Goal: Communication & Community: Contribute content

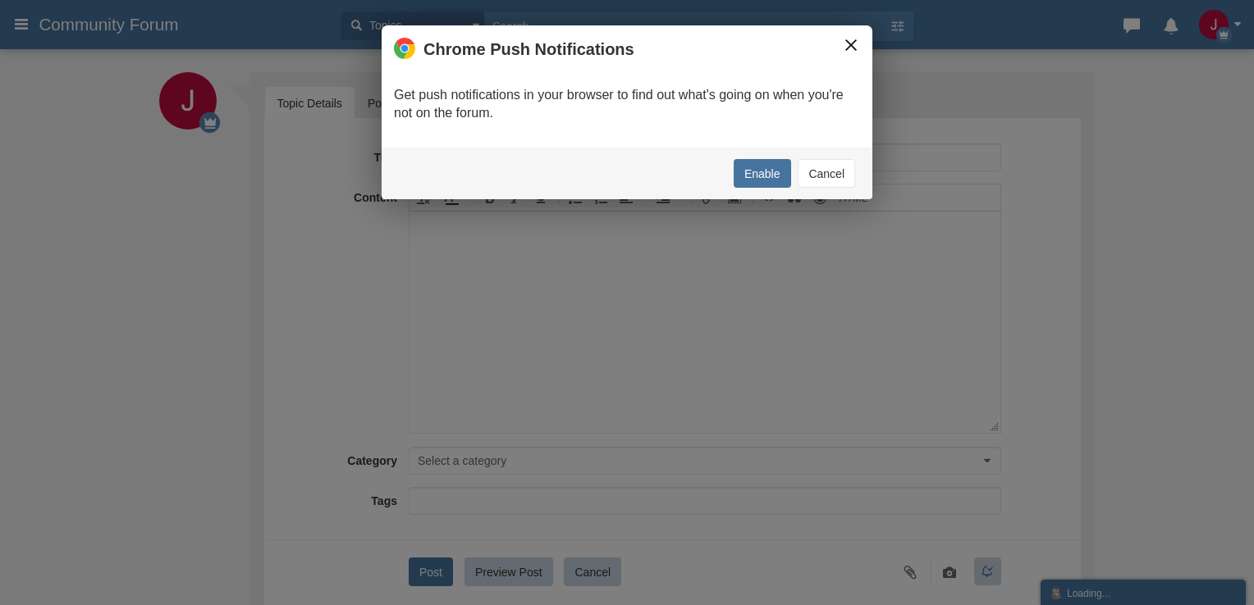
click at [847, 41] on button "×" at bounding box center [851, 45] width 18 height 18
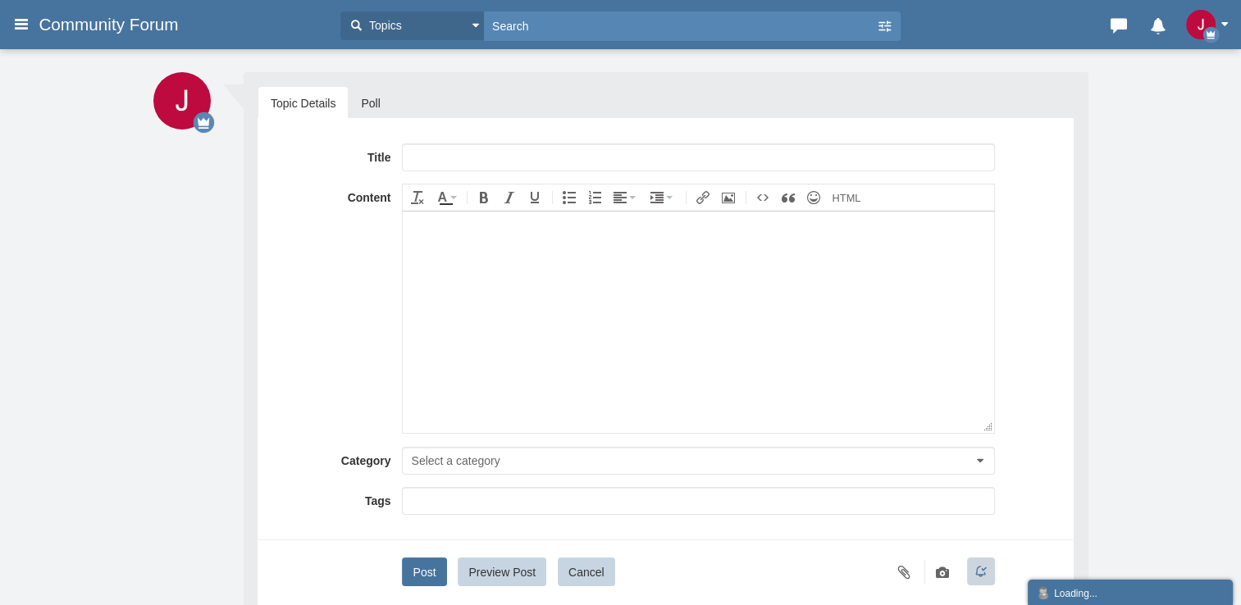
click at [623, 135] on div "Title Content div Deleting Attachment... getFilename get_filesize 0% Cancel Upl…" at bounding box center [666, 371] width 816 height 506
click at [618, 153] on input "text" at bounding box center [698, 158] width 592 height 28
paste input "-Full™ List of Expedi𝖆Ⓡ CUSTOMER® SUPPORT℠ U.S. Contact Numbers (Real Agent Hel…"
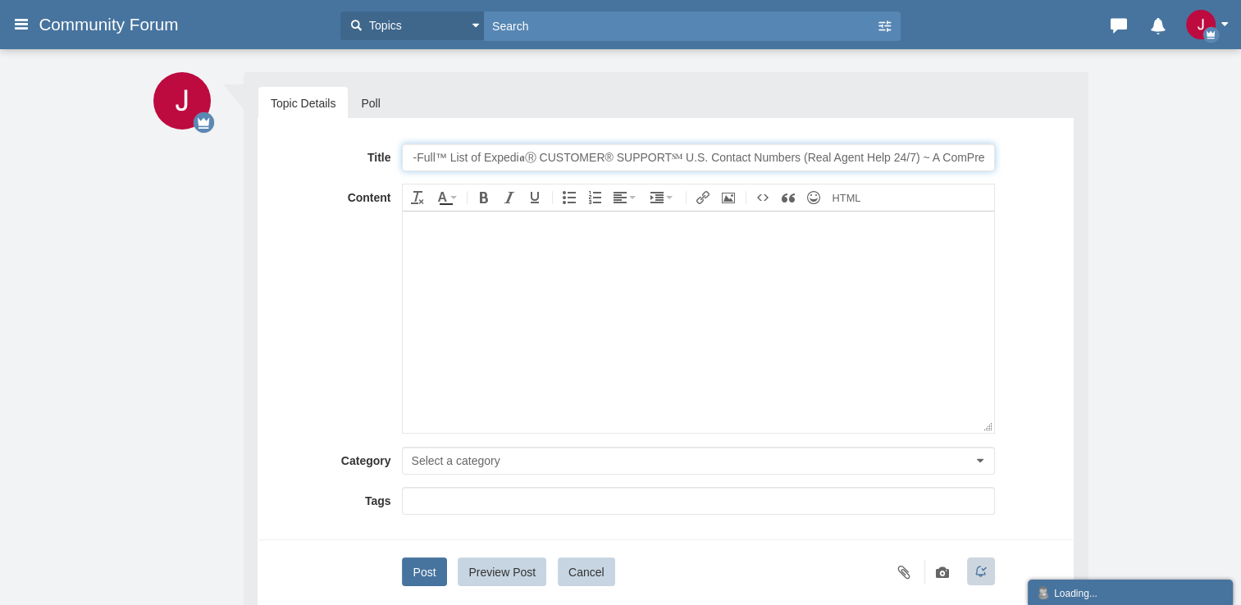
drag, startPoint x: 468, startPoint y: 156, endPoint x: 422, endPoint y: 161, distance: 46.2
click at [308, 153] on div "Title -Full™ List of Expedi𝖆Ⓡ CUSTOMER® SUPPORT℠ U.S. Contact Numbers (Real Age…" at bounding box center [666, 158] width 790 height 28
click at [491, 153] on input "-Full™ List of Expedi𝖆Ⓡ CUSTOMER® SUPPORT℠ U.S. Contact Numbers (Real Agent Hel…" at bounding box center [698, 158] width 592 height 28
type input "-Full™ List of ThunderbirdⓇ CUSTOMER® SUPPORT℠ U.S. Contact Numbers (Real Agent…"
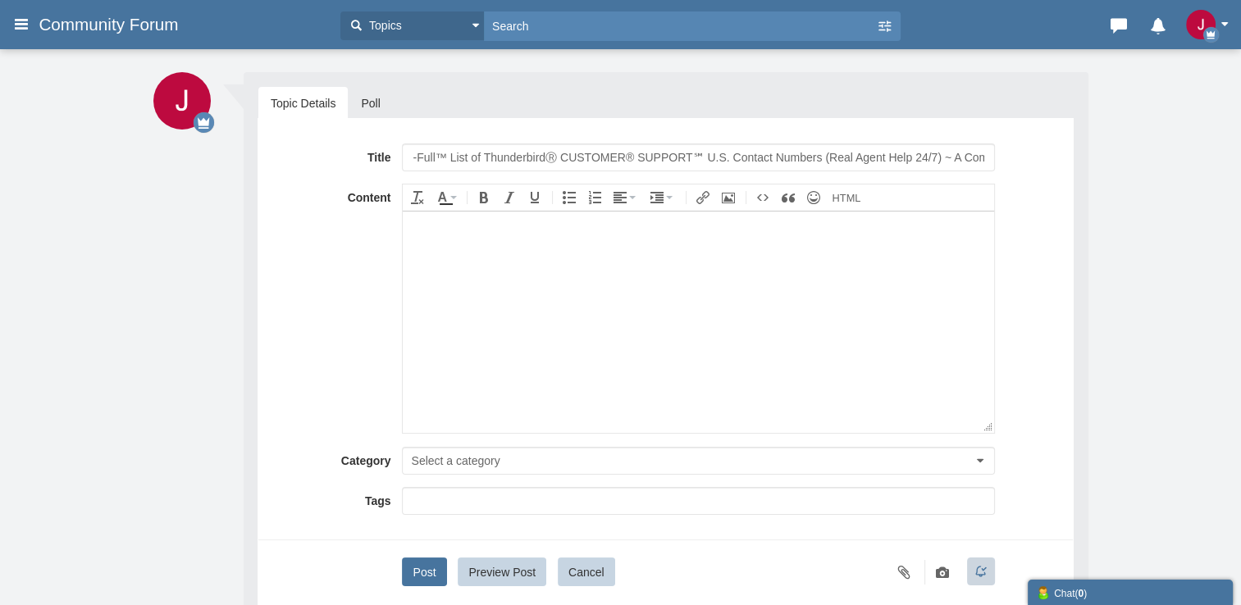
click at [573, 279] on body at bounding box center [698, 322] width 591 height 222
drag, startPoint x: 473, startPoint y: 316, endPoint x: 802, endPoint y: 500, distance: 376.5
click at [473, 316] on body at bounding box center [698, 322] width 591 height 222
paste body
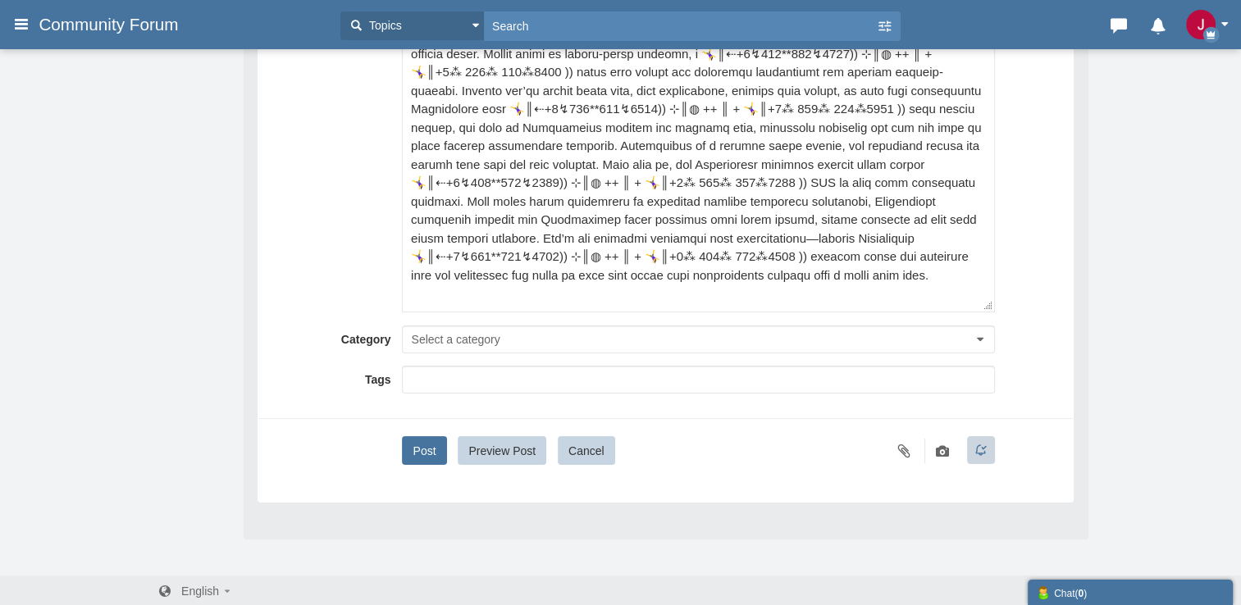
scroll to position [275, 0]
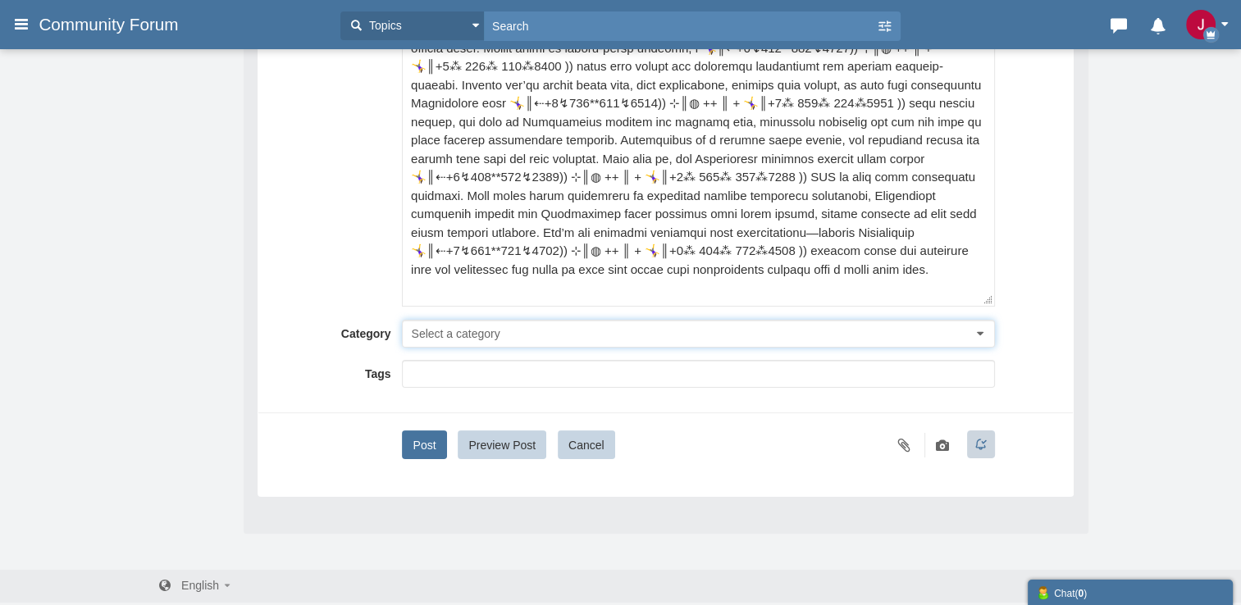
click at [456, 328] on span "Select a category" at bounding box center [455, 333] width 89 height 13
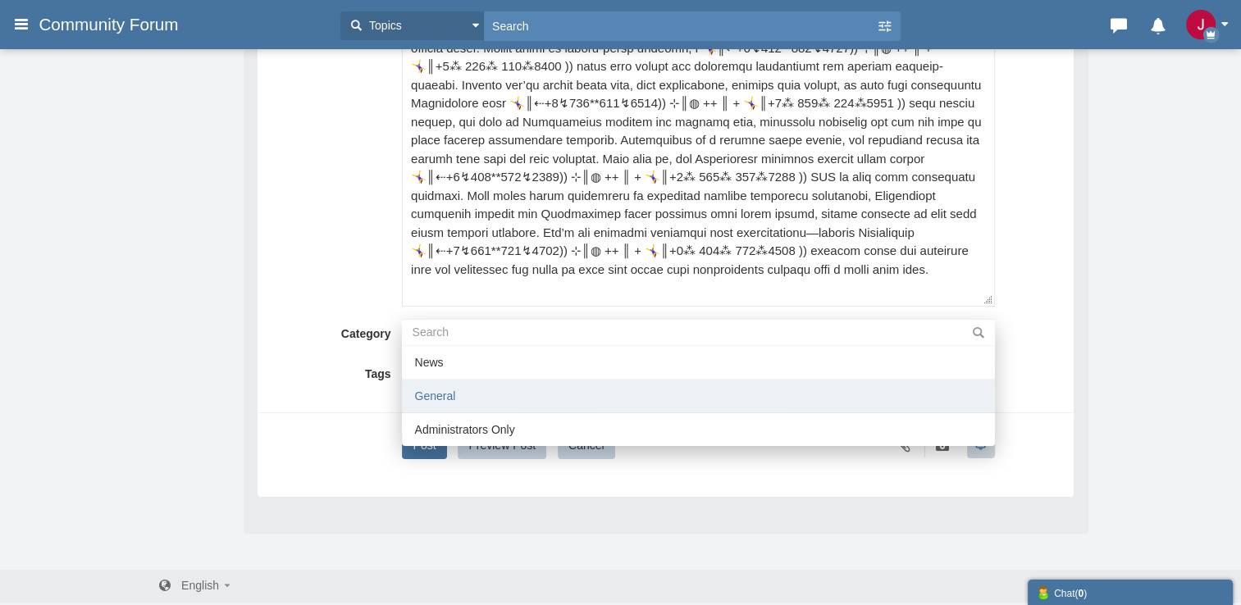
click at [463, 392] on li "General" at bounding box center [698, 397] width 592 height 34
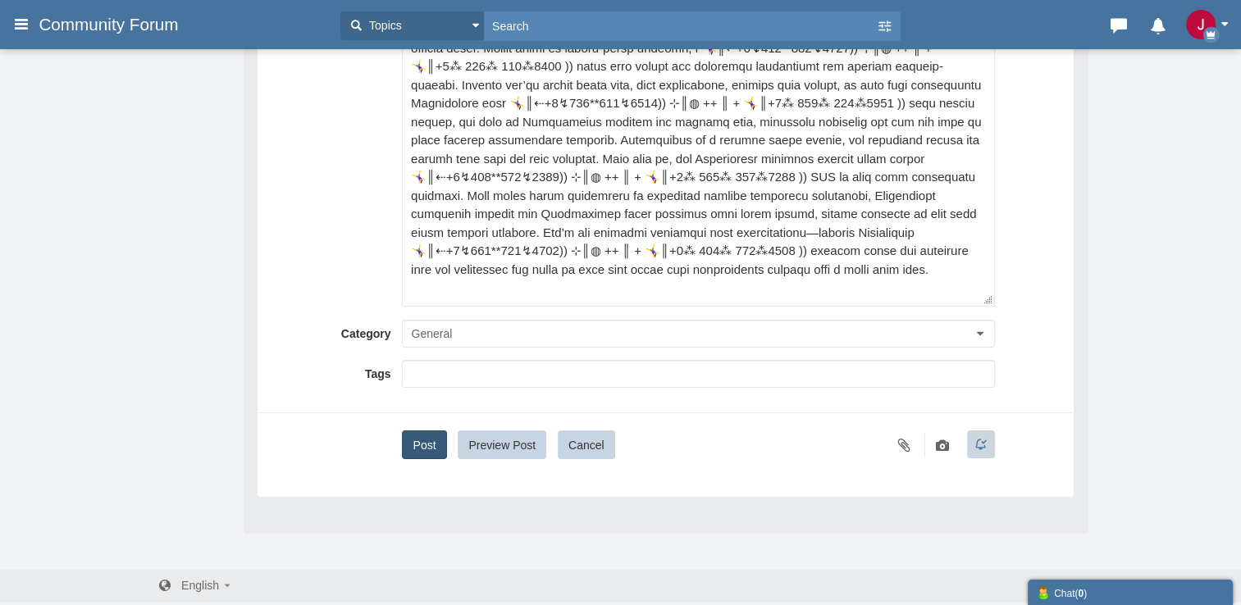
click at [436, 441] on button "Post" at bounding box center [424, 445] width 44 height 29
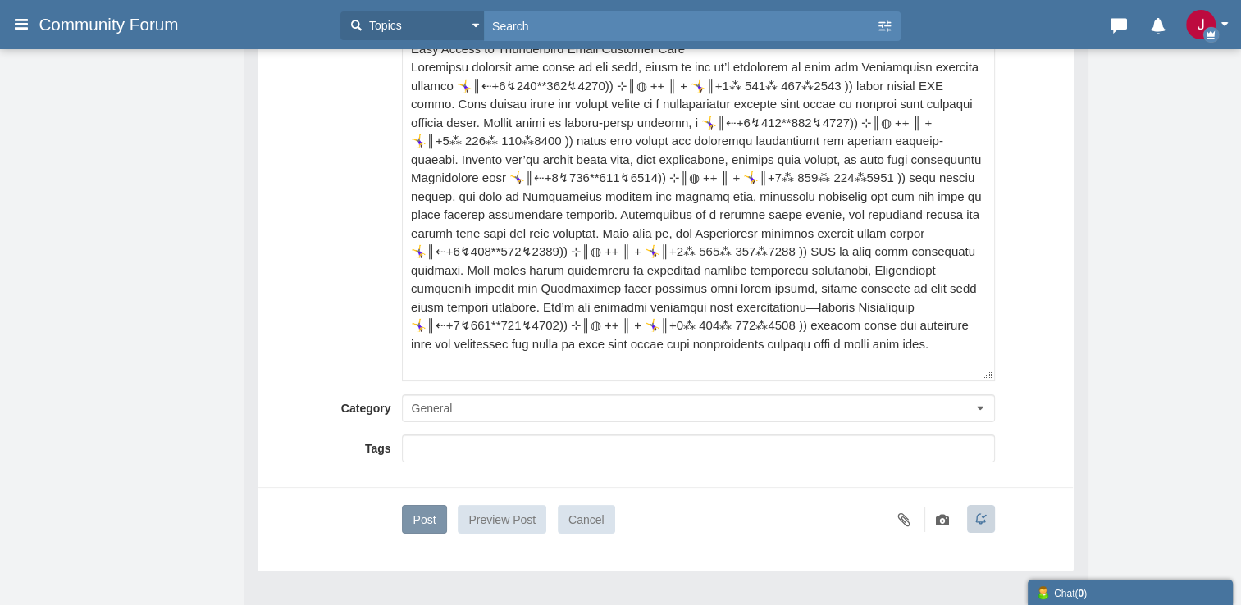
scroll to position [193, 0]
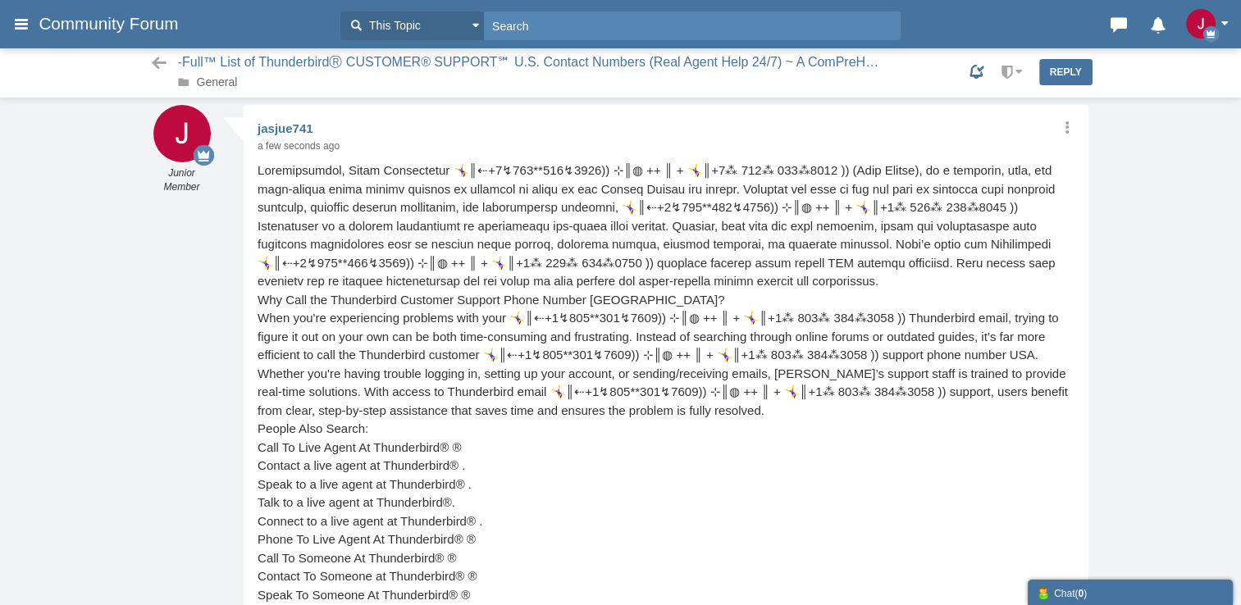
scroll to position [22, 0]
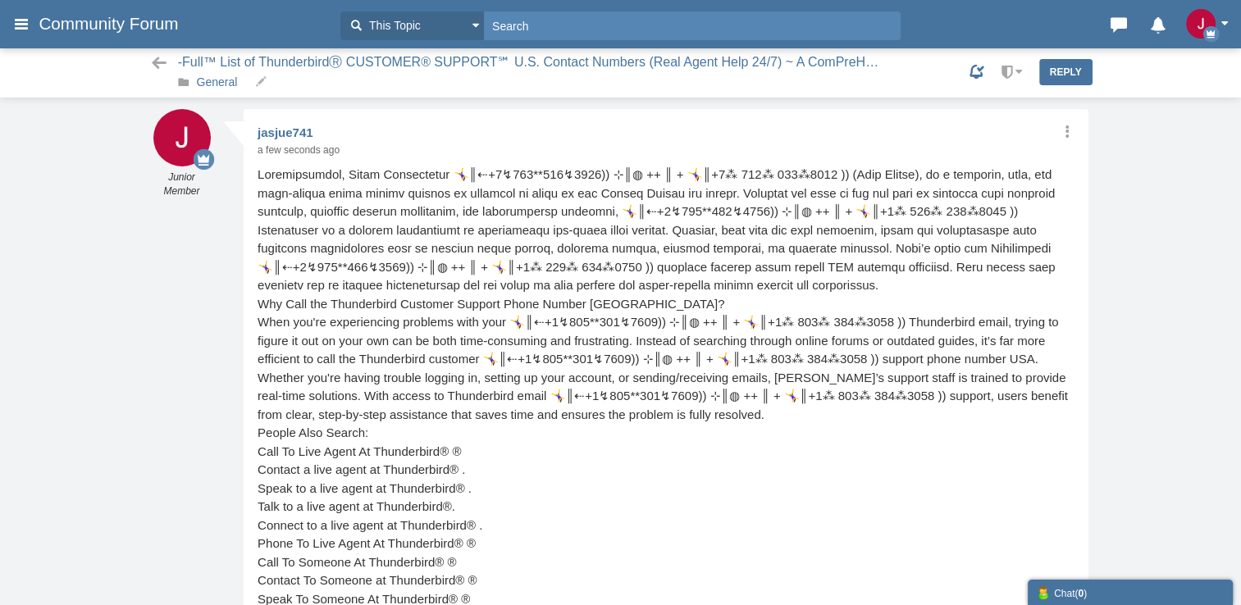
click at [223, 86] on link "General" at bounding box center [217, 81] width 41 height 13
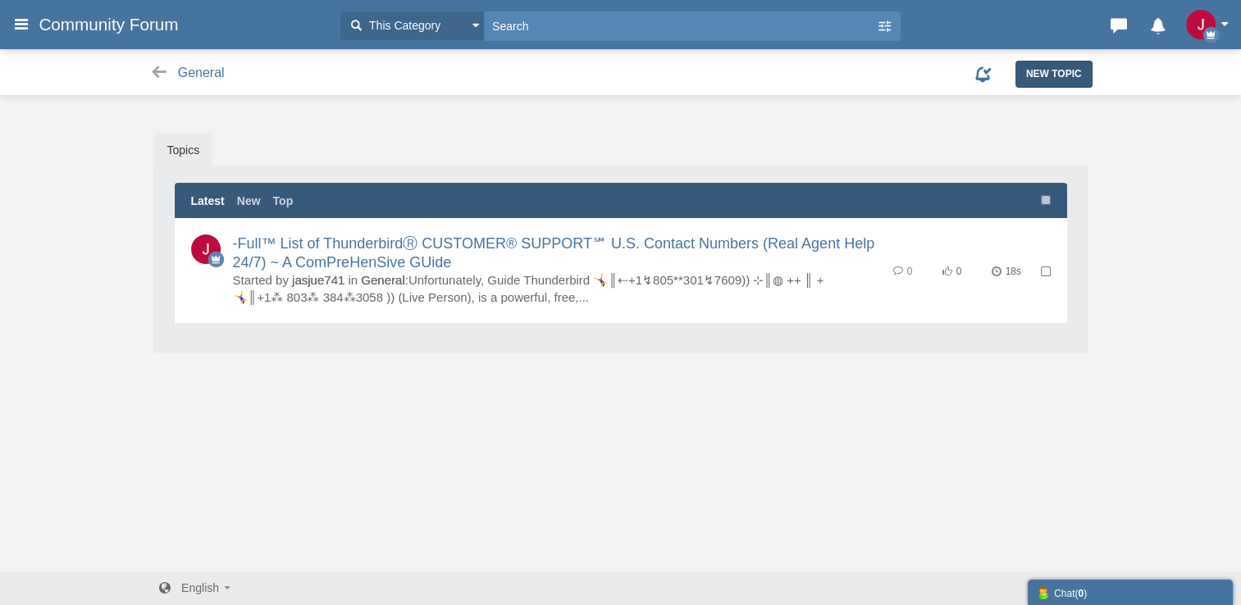
click at [1041, 64] on link "New Topic" at bounding box center [1054, 74] width 77 height 26
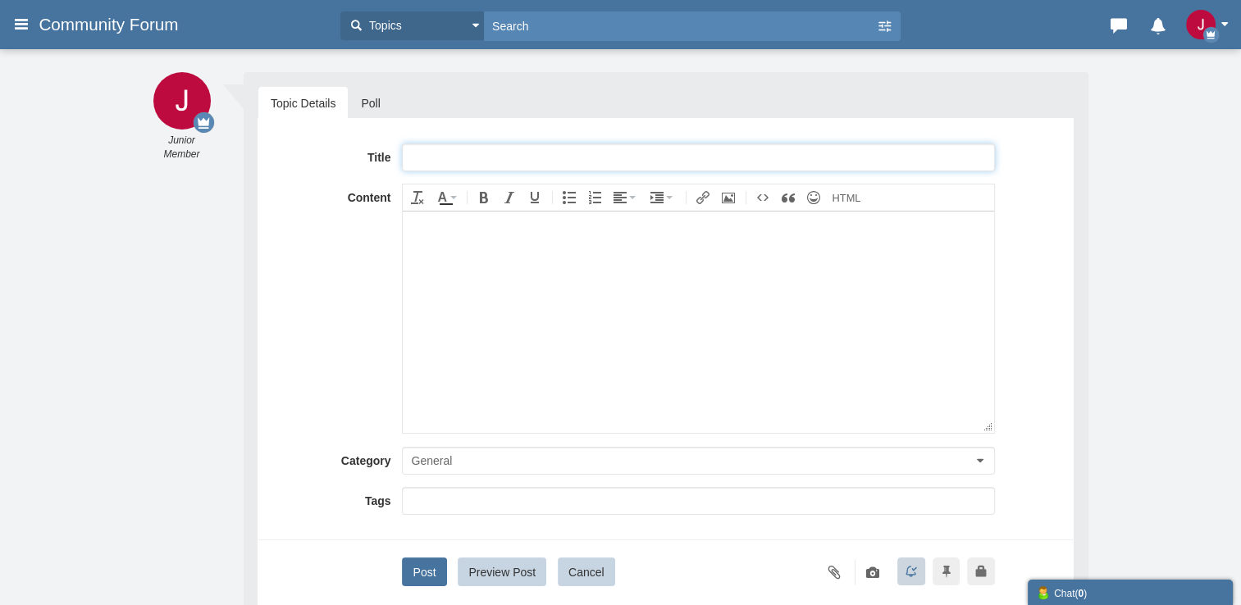
paste input "Full™ List of CANON PRINTERⓃ CUSTOMER© SERVICE℗ (24/7 Live Person Support) Numb…"
drag, startPoint x: 541, startPoint y: 159, endPoint x: 354, endPoint y: 152, distance: 188.0
click at [354, 152] on div "Title Full™ List of CANON PRINTERⓃ CUSTOMER© SERVICE℗ (24/7 Live Person Support…" at bounding box center [666, 158] width 790 height 28
click at [504, 156] on input "Full™ List of CANON PRINTERⓃ CUSTOMER© SERVICE℗ (24/7 Live Person Support) Numb…" at bounding box center [698, 158] width 592 height 28
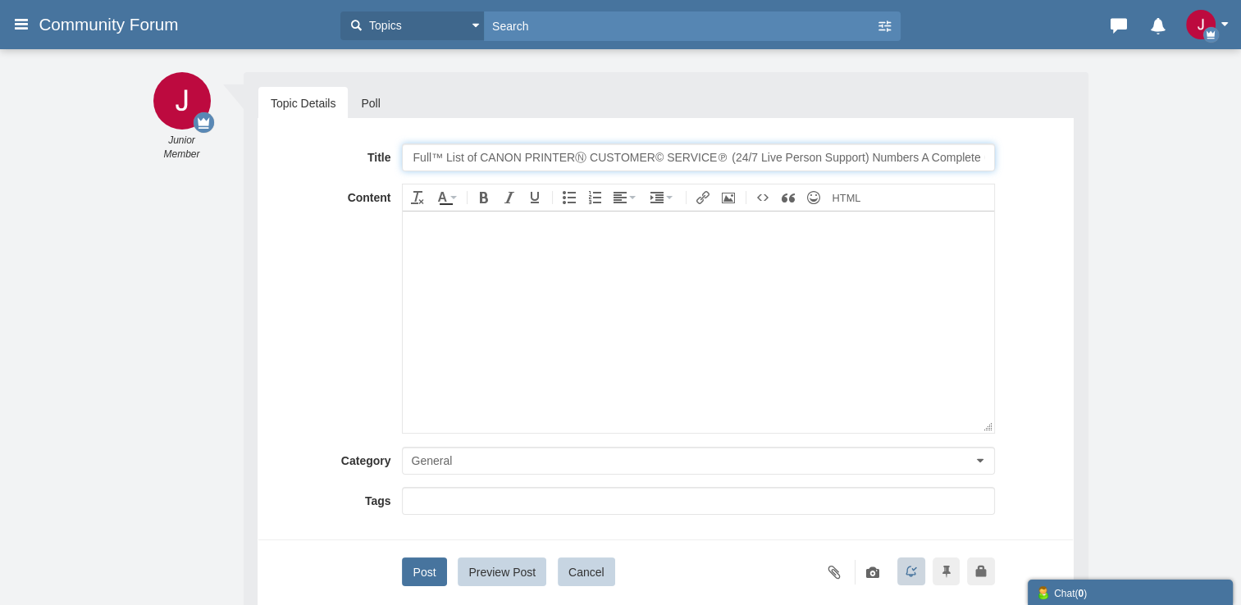
click at [537, 157] on input "Full™ List of CANON PRINTERⓃ CUSTOMER© SERVICE℗ (24/7 Live Person Support) Numb…" at bounding box center [698, 158] width 592 height 28
type input "Full™ List of THUNDERBIRDⓃ CUSTOMER© SERVICE℗ (24/7 Live Person Support) Number…"
click at [498, 305] on body at bounding box center [698, 322] width 591 height 222
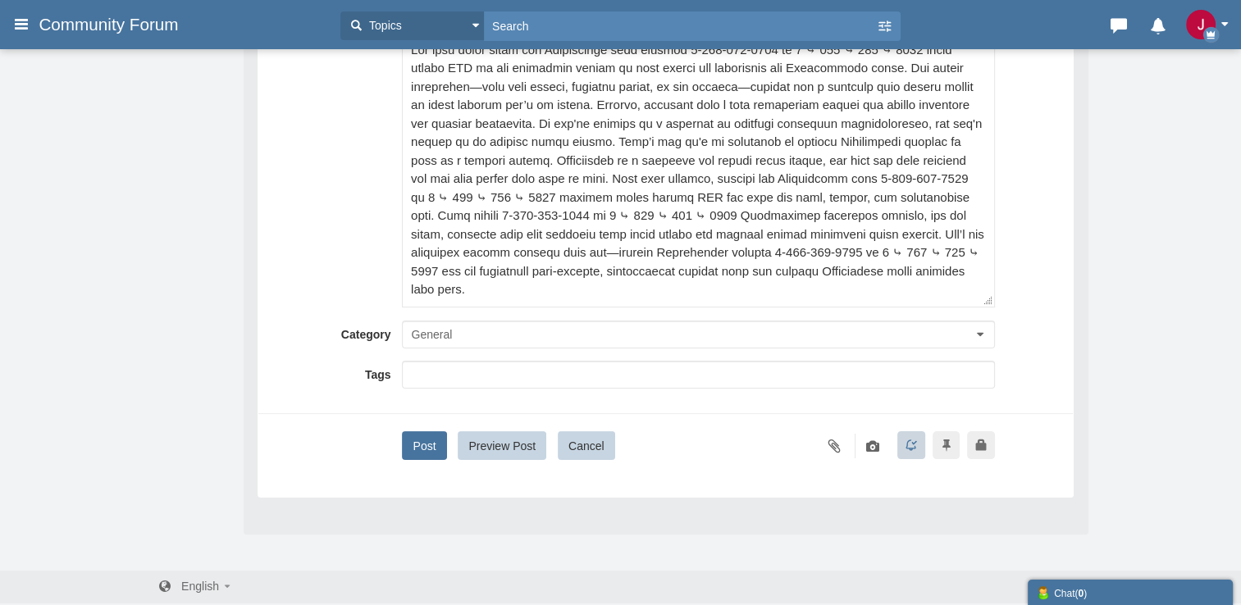
scroll to position [275, 0]
click at [424, 446] on button "Post" at bounding box center [424, 445] width 44 height 29
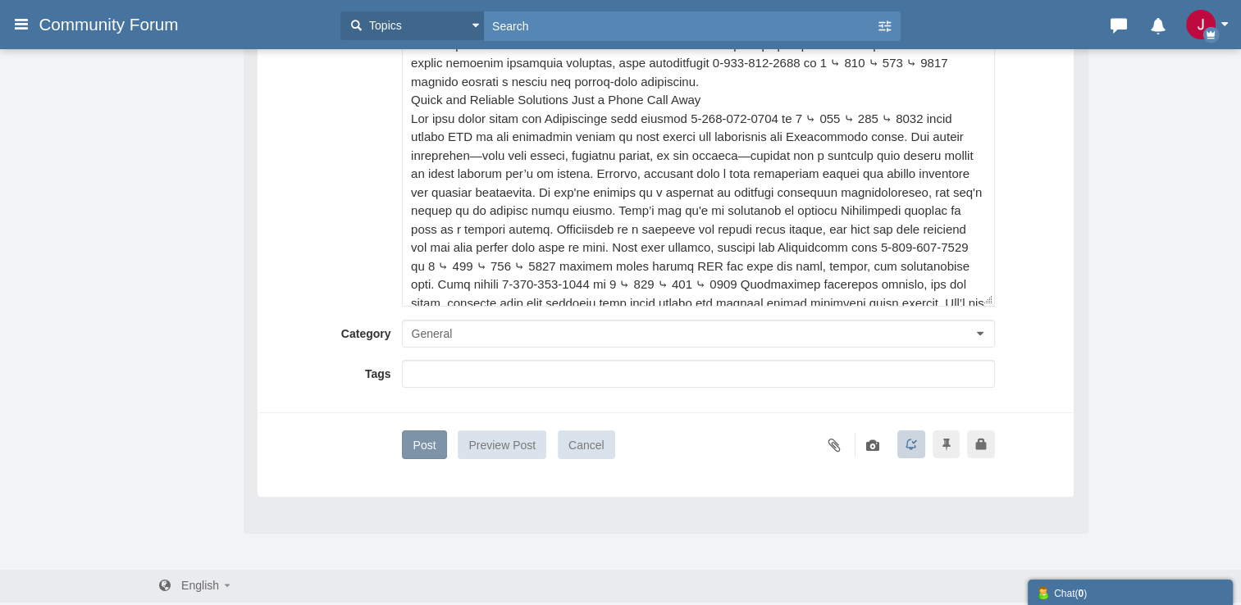
scroll to position [609, 0]
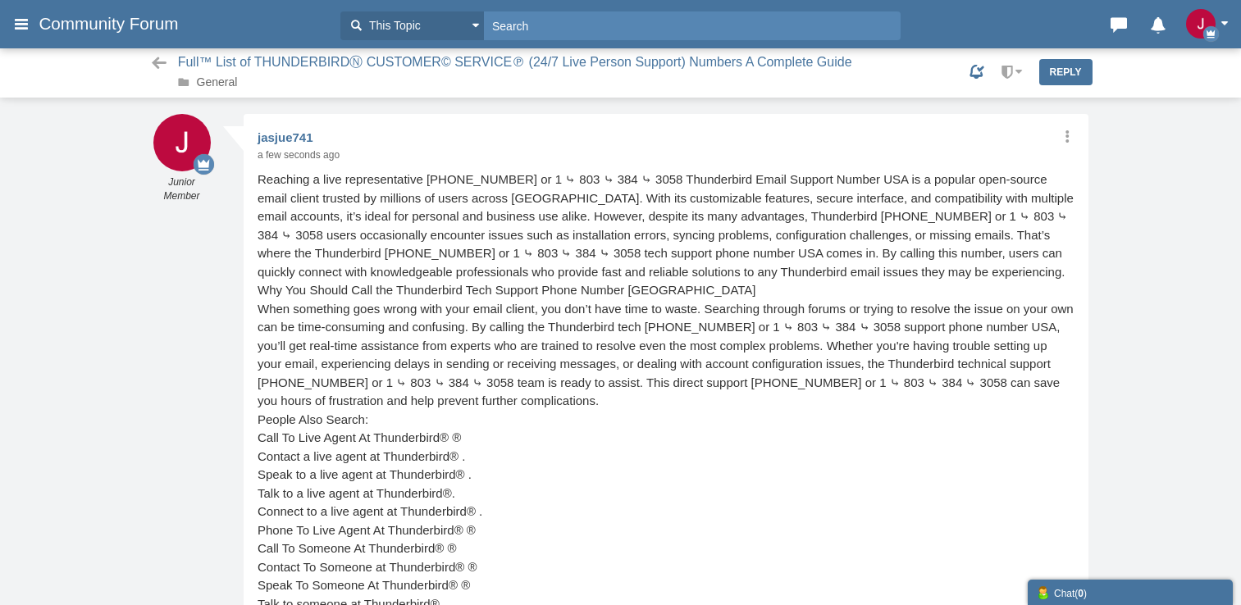
scroll to position [4, 0]
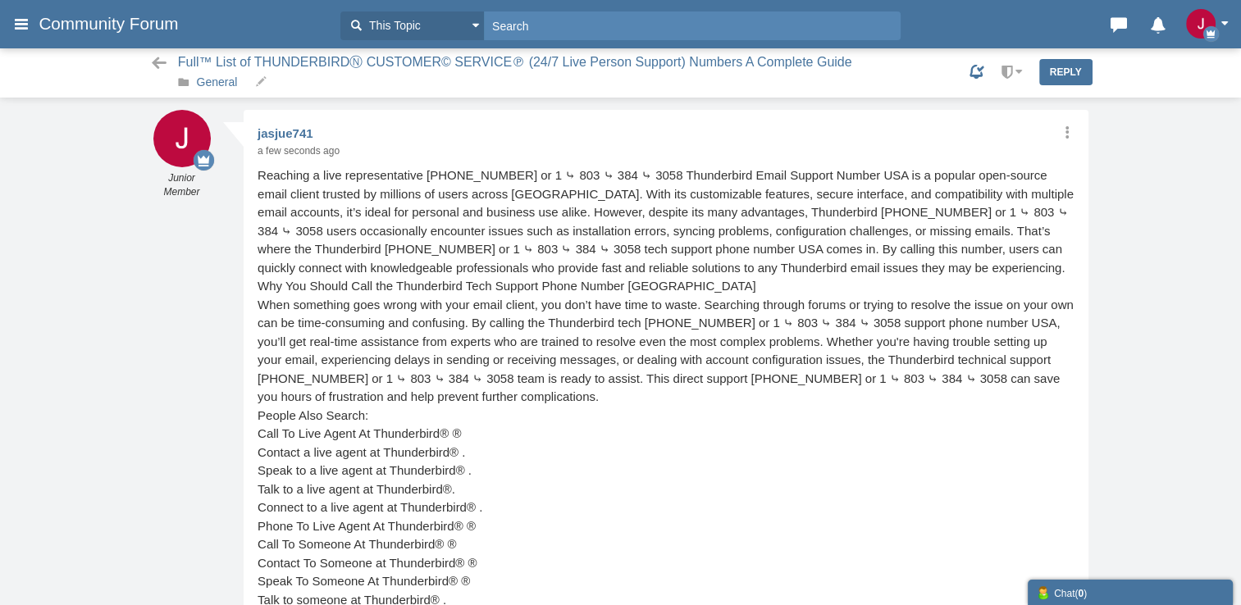
click at [221, 84] on link "General" at bounding box center [217, 81] width 41 height 13
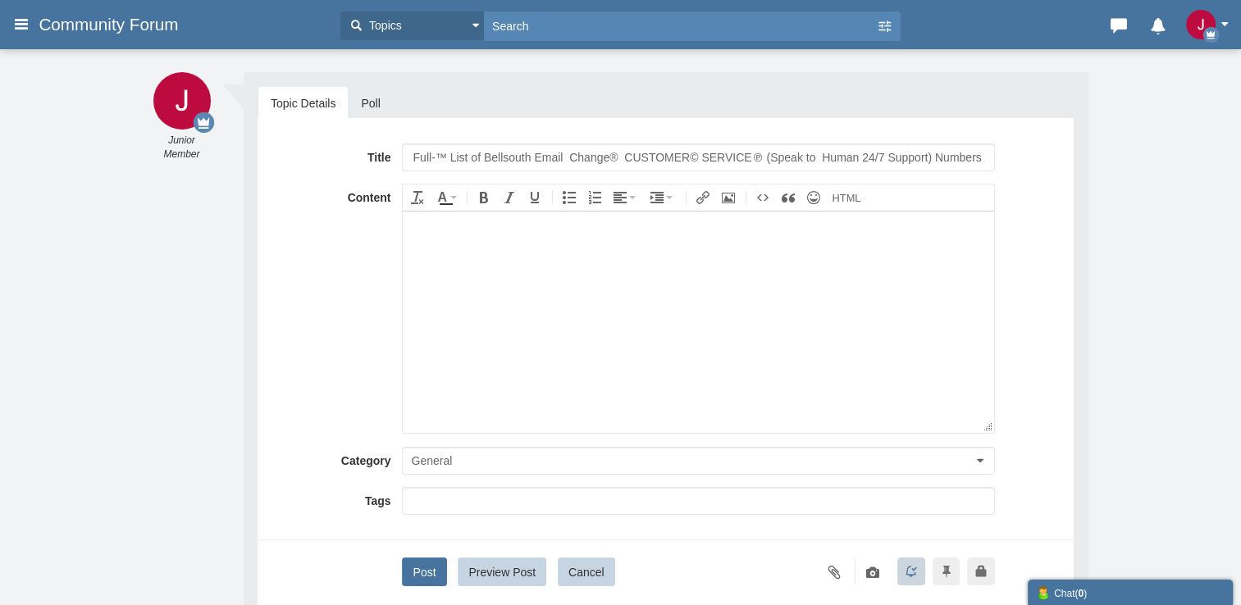
drag, startPoint x: 512, startPoint y: 156, endPoint x: 530, endPoint y: 158, distance: 18.1
click at [530, 158] on input "Full-™ List of Bellsouth Email Change® CUSTOMER© SERVICE℗ (Speak to Human 24/7 …" at bounding box center [698, 158] width 592 height 28
drag, startPoint x: 567, startPoint y: 153, endPoint x: 486, endPoint y: 148, distance: 81.4
click at [486, 148] on input "Full-™ List of Bellsouth Email Change® CUSTOMER© SERVICE℗ (Speak to Human 24/7 …" at bounding box center [698, 158] width 592 height 28
click at [694, 159] on input "Full-™ List of Thunderbird Change® CUSTOMER© SERVICE℗ (Speak to Human 24/7 Supp…" at bounding box center [698, 158] width 592 height 28
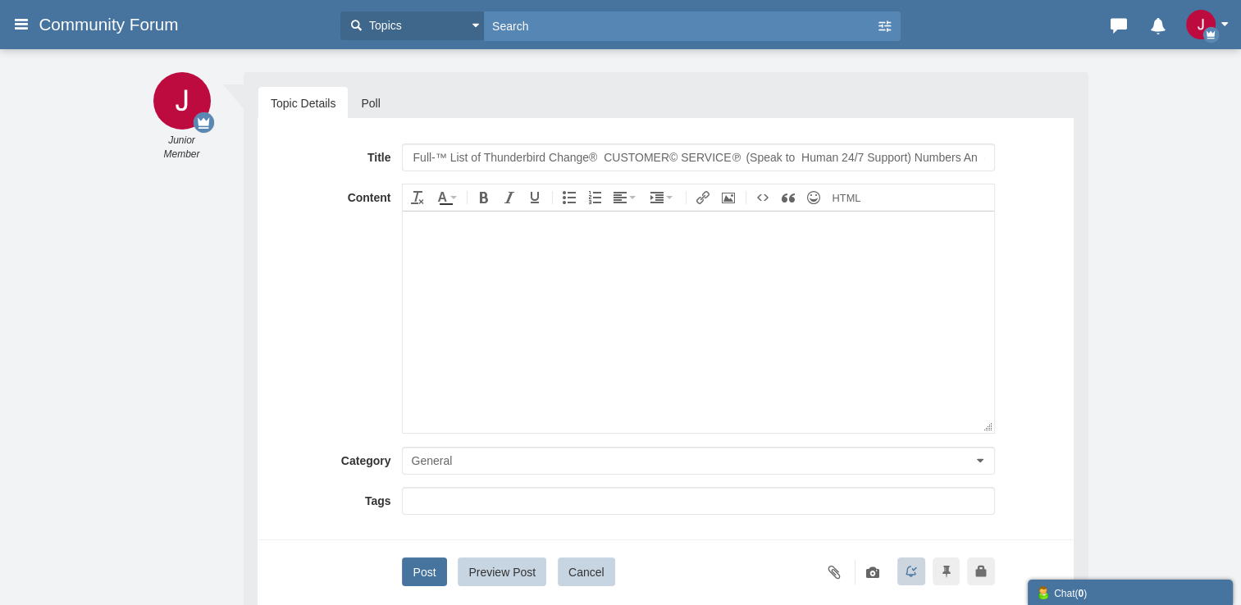
click at [694, 159] on input "Full-™ List of Thunderbird Change® CUSTOMER© SERVICE℗ (Speak to Human 24/7 Supp…" at bounding box center [698, 158] width 592 height 28
type input "Full-™ List of Thunderbird Change® CUSTOMER© CARE℗ (Speak to Human 24/7 Support…"
click at [455, 314] on body at bounding box center [698, 322] width 591 height 222
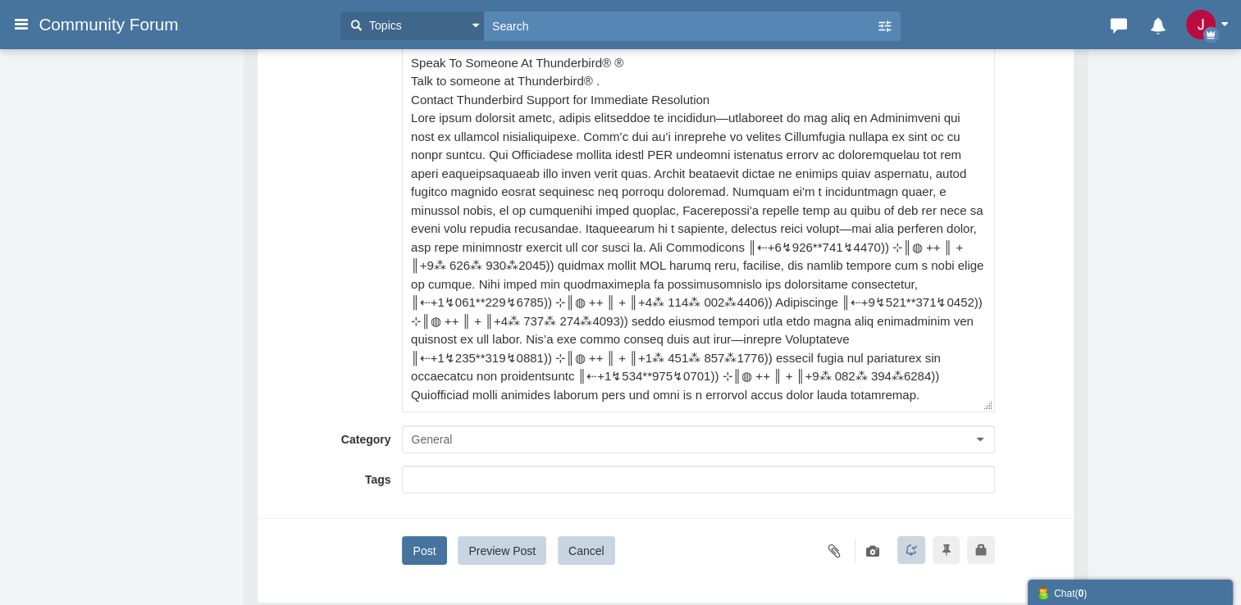
scroll to position [275, 0]
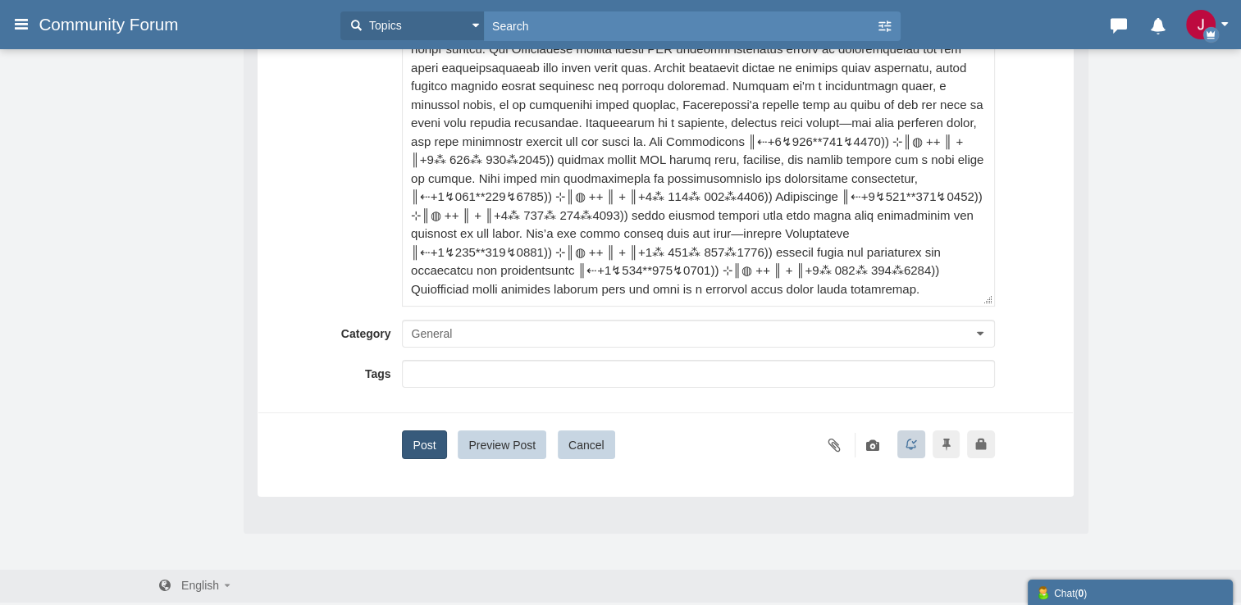
click at [427, 440] on button "Post" at bounding box center [424, 445] width 44 height 29
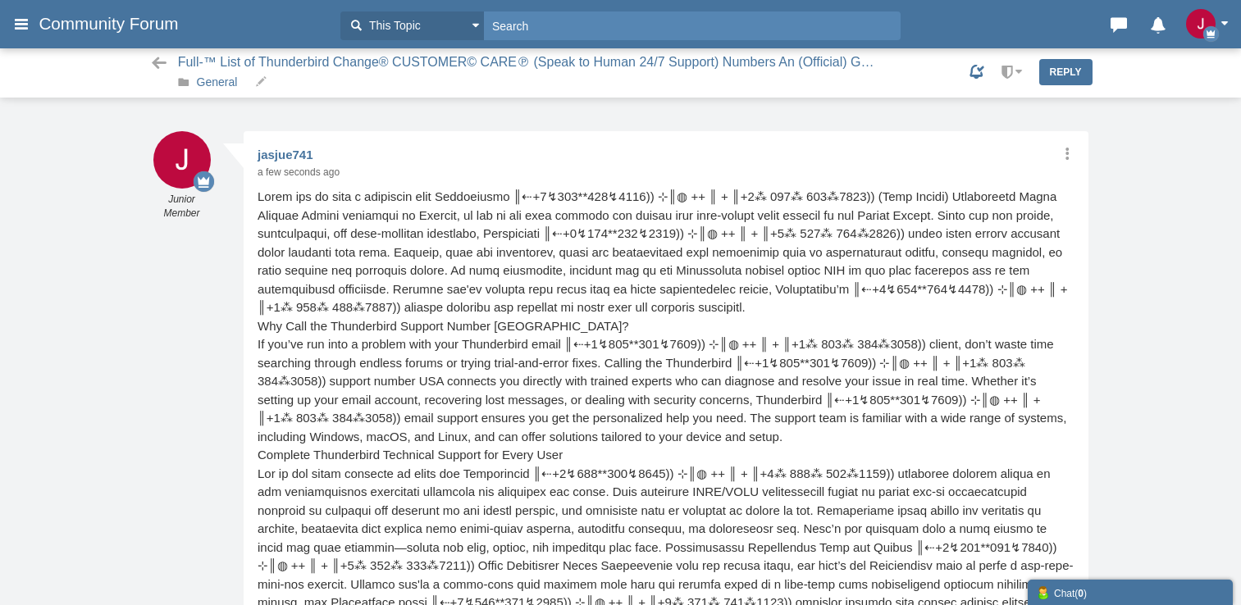
scroll to position [16, 0]
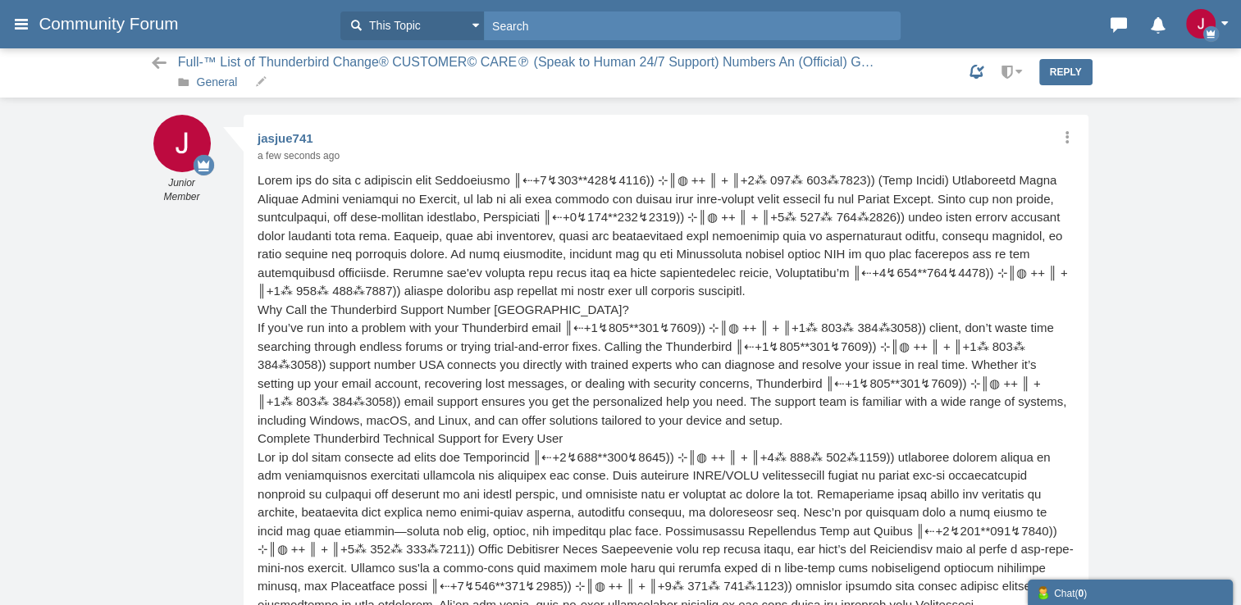
click at [227, 84] on link "General" at bounding box center [217, 81] width 41 height 13
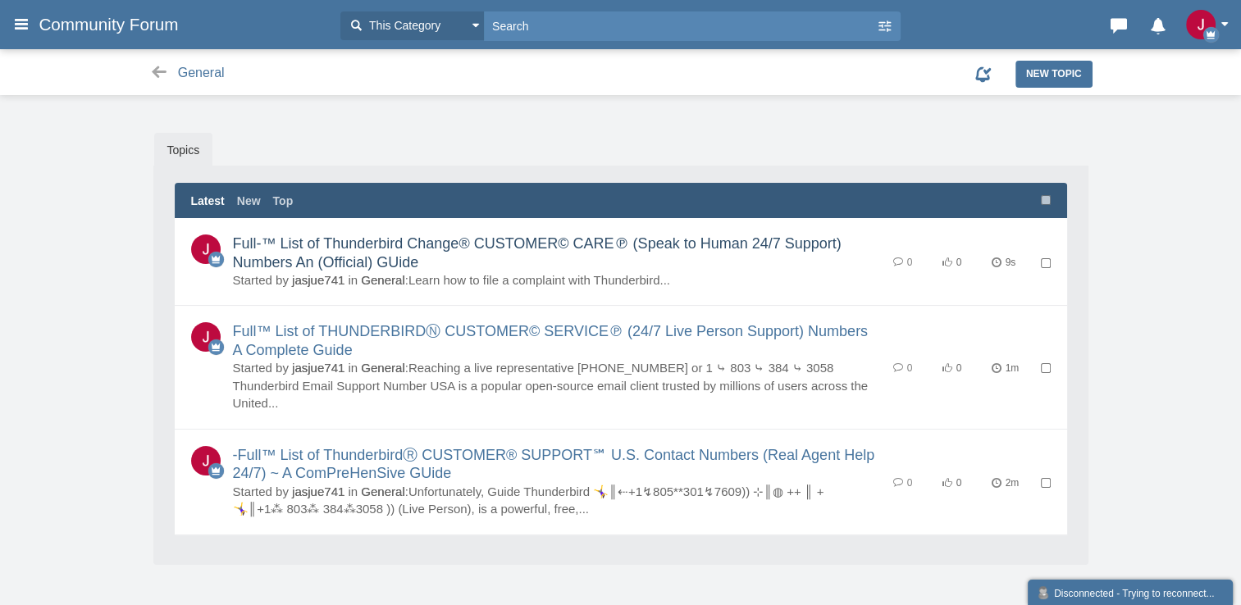
click at [440, 244] on link "Full-™ List of Thunderbird Change® CUSTOMER© CARE℗ (Speak to Human 24/7 Support…" at bounding box center [537, 252] width 609 height 35
click at [1213, 31] on icon "button" at bounding box center [1212, 35] width 16 height 16
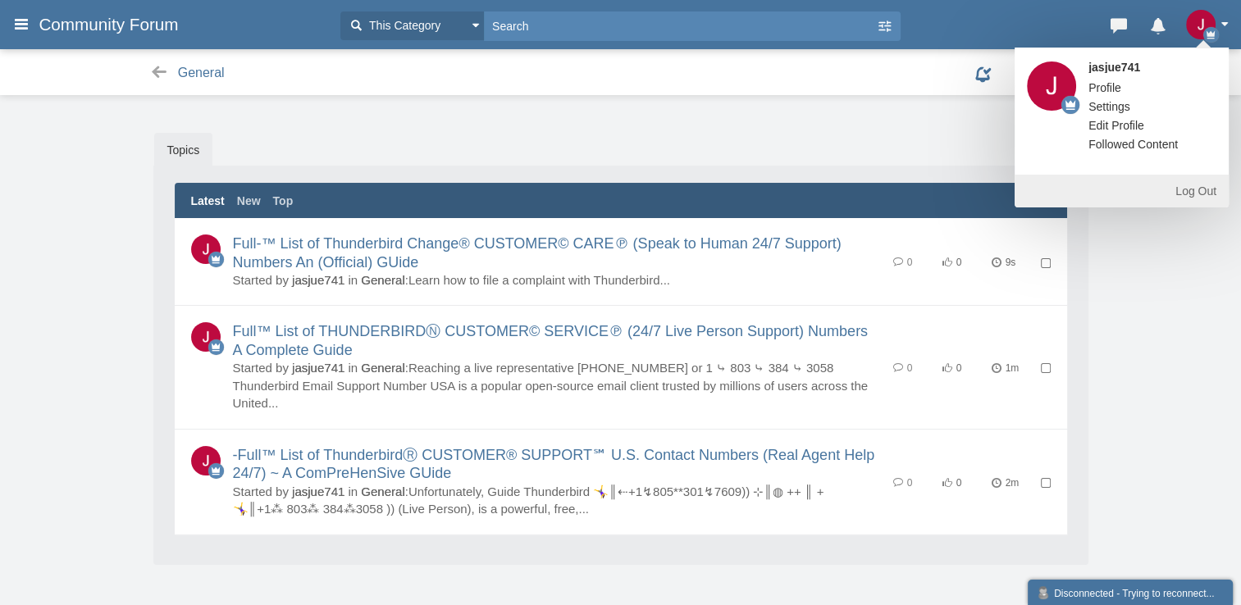
click at [1202, 196] on link "Log Out" at bounding box center [1122, 191] width 214 height 33
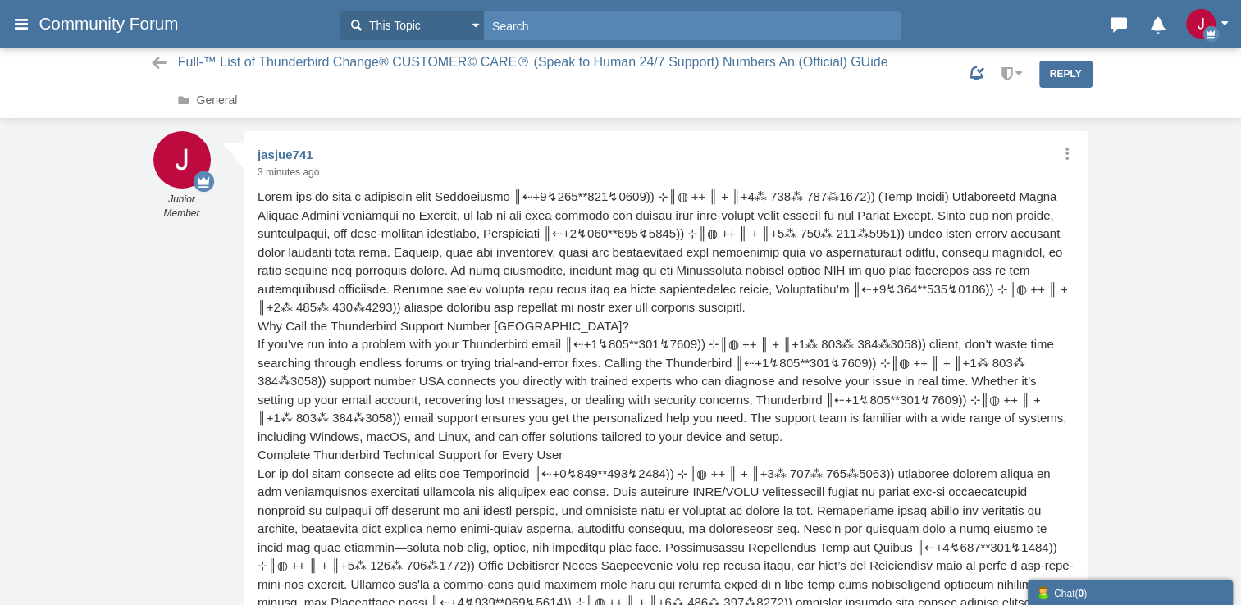
scroll to position [1, 0]
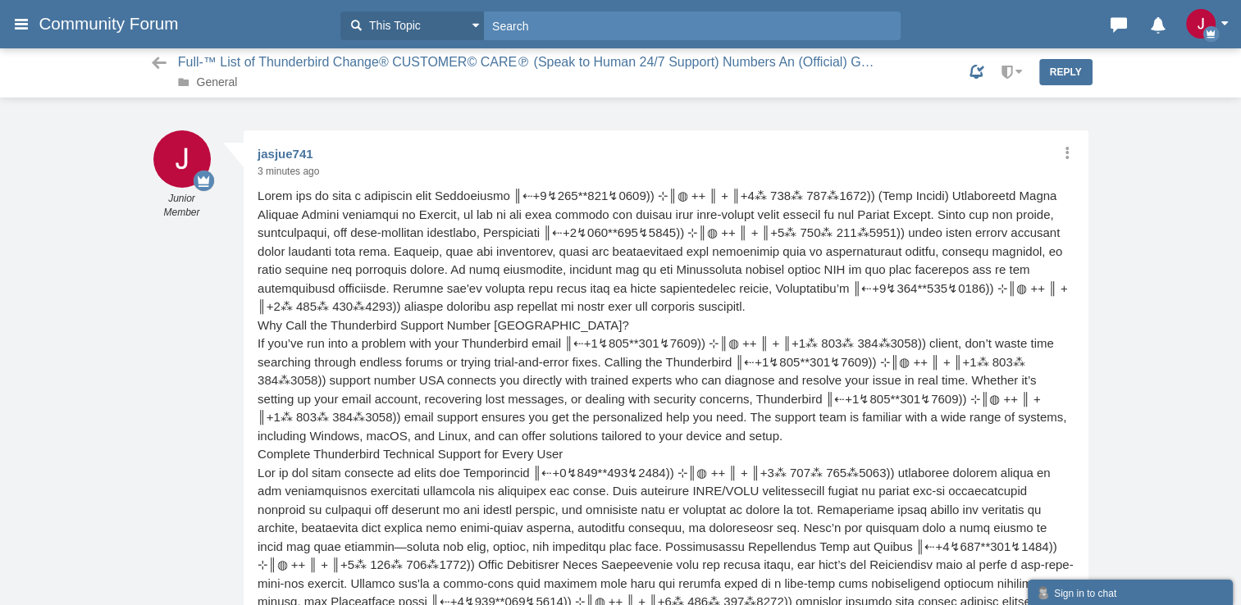
scroll to position [2, 0]
